Goal: Contribute content

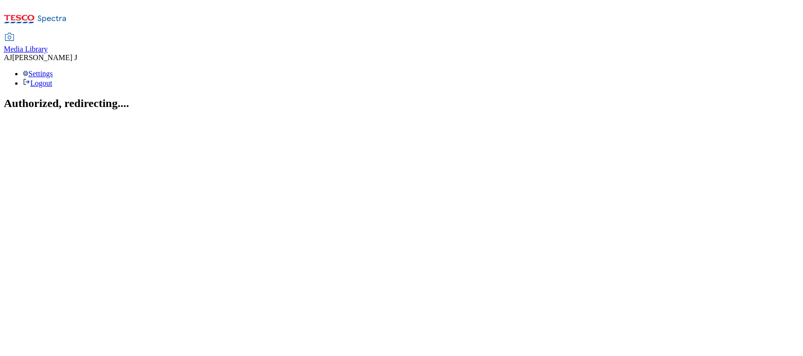
click at [48, 45] on span "Media Library" at bounding box center [26, 49] width 44 height 8
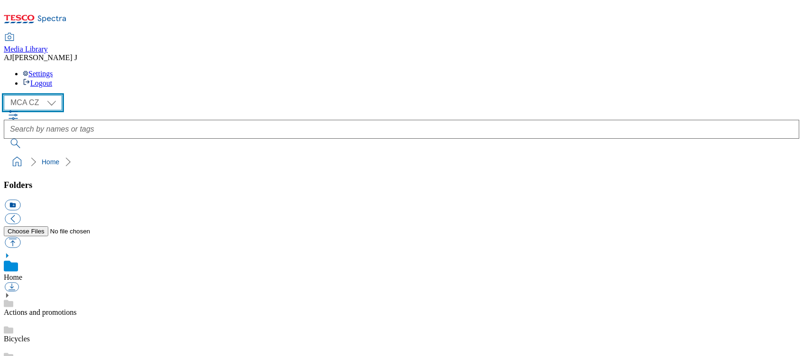
click at [49, 95] on select "MCA CZ MCA HU MCA SK" at bounding box center [33, 102] width 58 height 15
select select "flare-mca-sk"
click at [7, 95] on select "MCA CZ MCA HU MCA SK" at bounding box center [33, 102] width 58 height 15
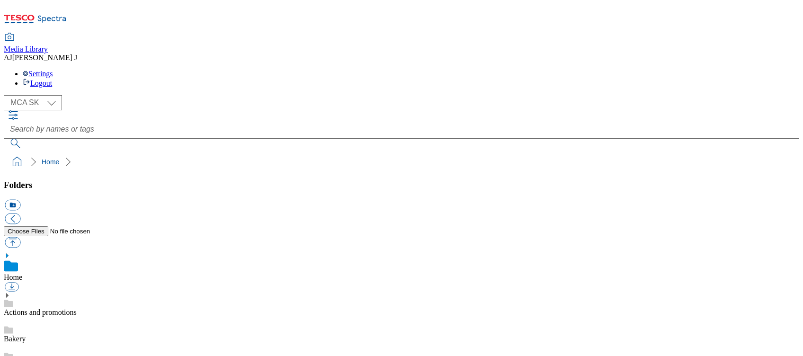
scroll to position [36, 0]
drag, startPoint x: 739, startPoint y: 102, endPoint x: 763, endPoint y: 103, distance: 24.7
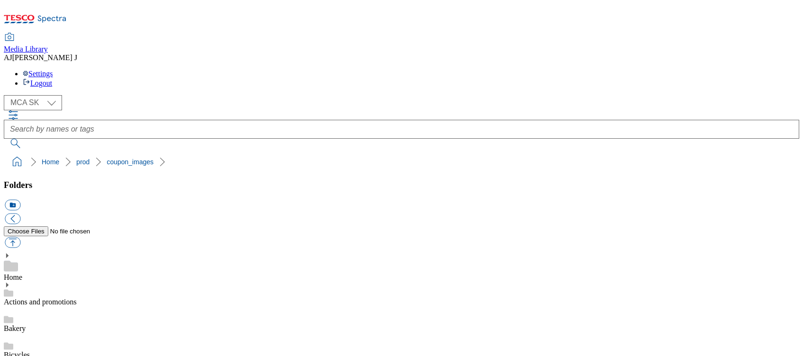
copy span "247925"
click at [20, 237] on button "button" at bounding box center [13, 242] width 16 height 11
type input "C:\fakepath\B91_1101_F.jpg"
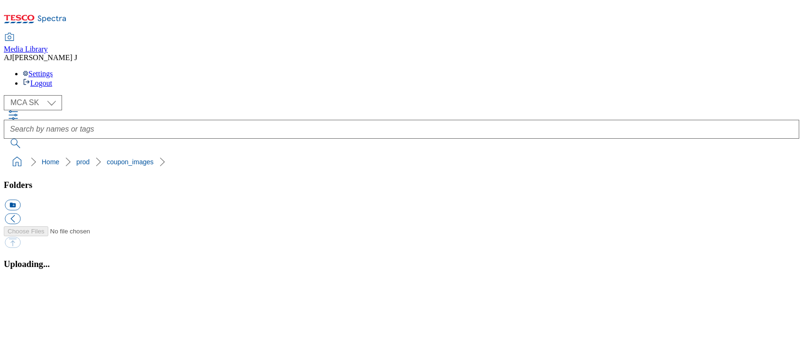
select select "flare-mca-sk"
click at [19, 289] on button "button" at bounding box center [12, 293] width 14 height 9
